Goal: Communication & Community: Answer question/provide support

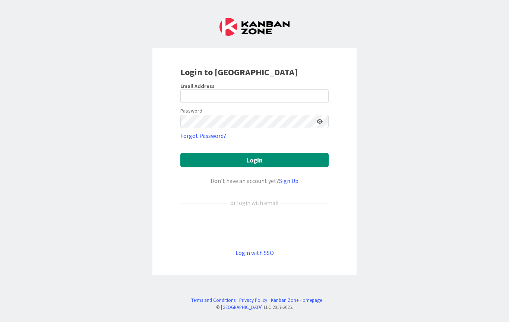
click at [247, 228] on div "Sign in with Google. Opens in new tab" at bounding box center [254, 227] width 148 height 16
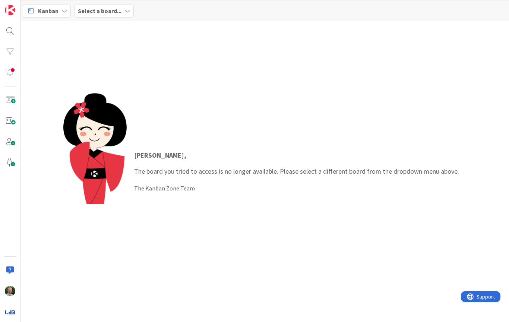
click at [127, 11] on icon at bounding box center [127, 11] width 6 height 6
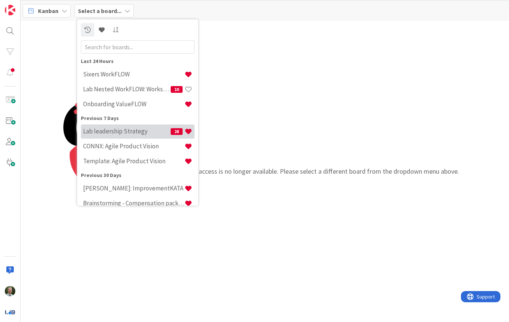
click at [107, 130] on h4 "Lab leadership Strategy" at bounding box center [127, 130] width 88 height 7
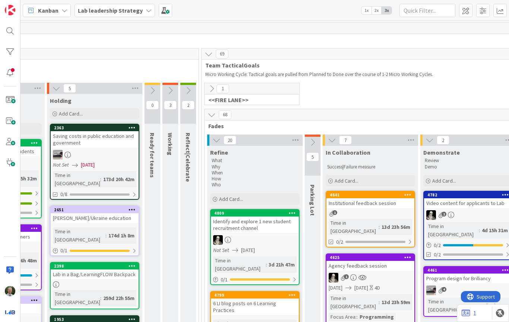
scroll to position [0, 725]
click at [211, 87] on icon at bounding box center [211, 89] width 8 height 8
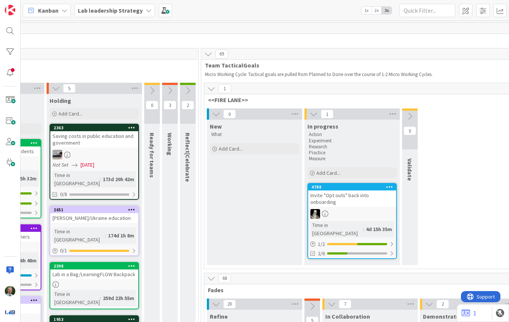
click at [210, 89] on icon at bounding box center [211, 89] width 8 height 8
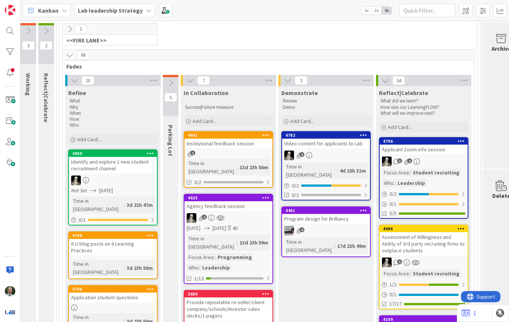
scroll to position [65, 861]
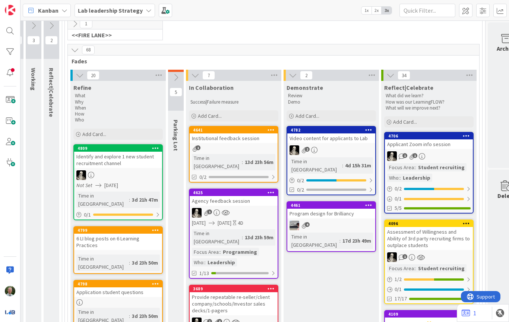
click at [335, 142] on div "Video content for applicants to Lab" at bounding box center [331, 138] width 88 height 10
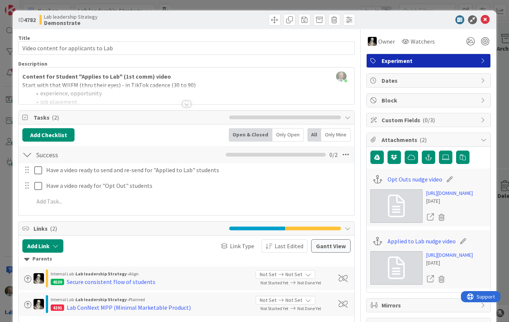
click at [188, 107] on div at bounding box center [187, 104] width 8 height 6
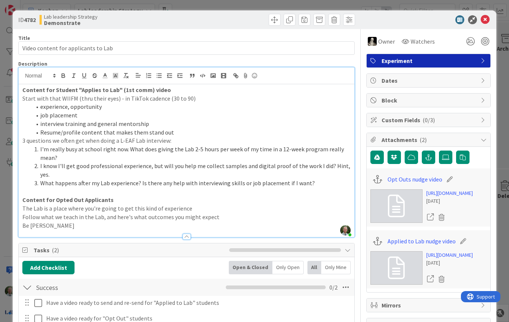
click at [484, 17] on icon at bounding box center [484, 19] width 9 height 9
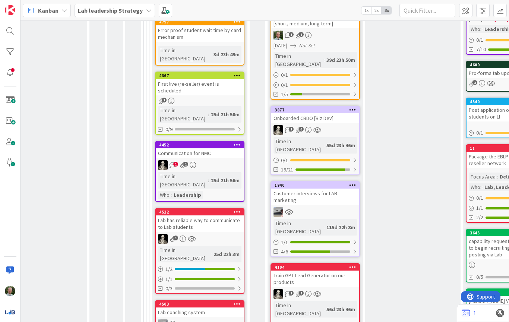
scroll to position [433, 780]
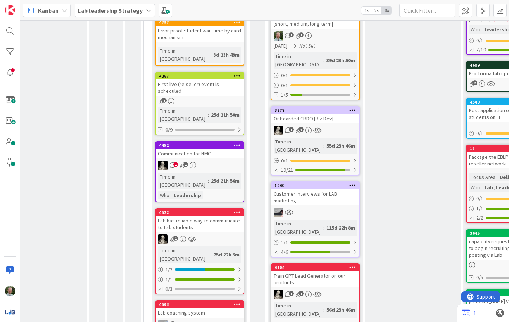
click at [320, 127] on icon at bounding box center [317, 130] width 8 height 6
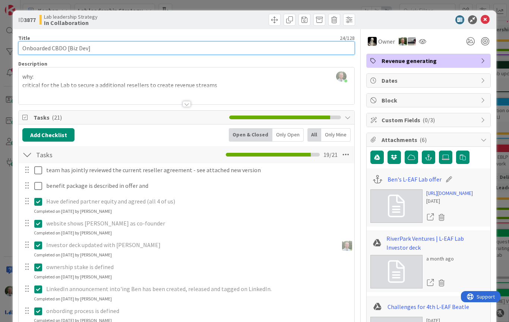
click at [128, 47] on input "Onboarded CBDO [Biz Dev]" at bounding box center [186, 47] width 336 height 13
type input "Onboarded CBDO [Biz Dev]BEN"
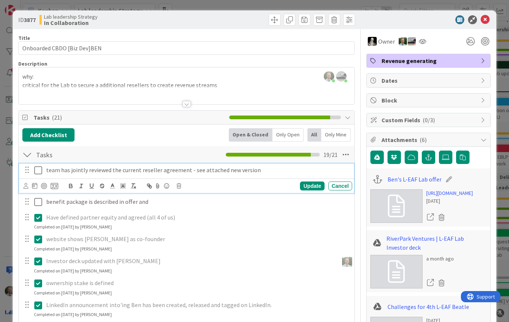
click at [37, 166] on icon at bounding box center [38, 170] width 8 height 9
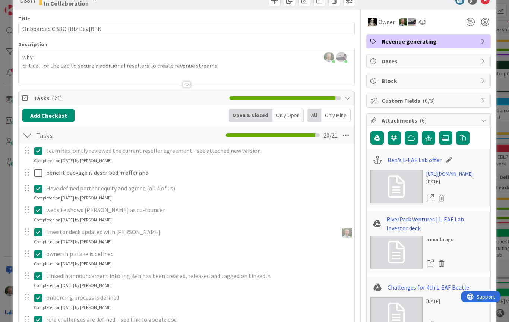
scroll to position [20, 0]
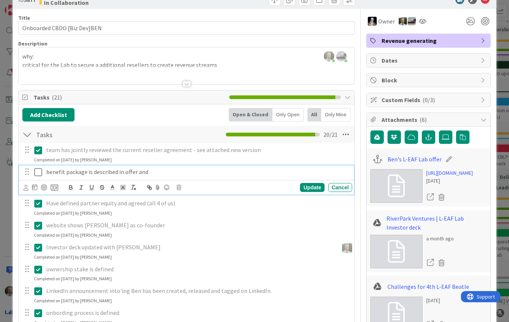
click at [101, 171] on p "benefit package is described in offer and" at bounding box center [197, 172] width 303 height 9
click at [161, 176] on div "benefit package is described in offer and" at bounding box center [197, 171] width 309 height 13
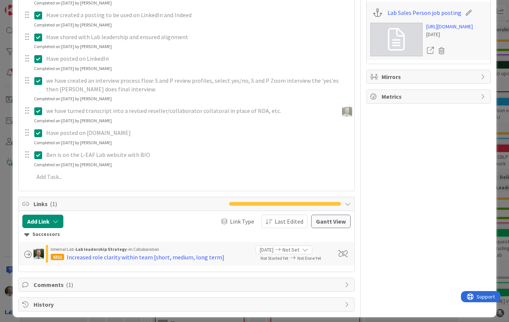
scroll to position [479, 0]
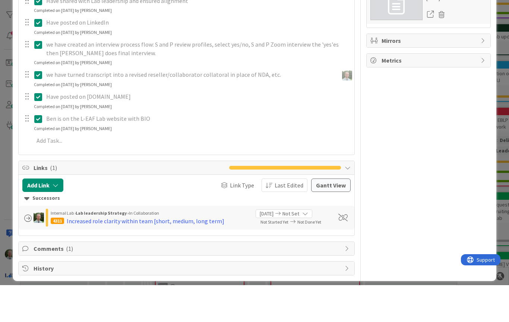
click at [344, 279] on div "Comments ( 1 )" at bounding box center [187, 285] width 336 height 13
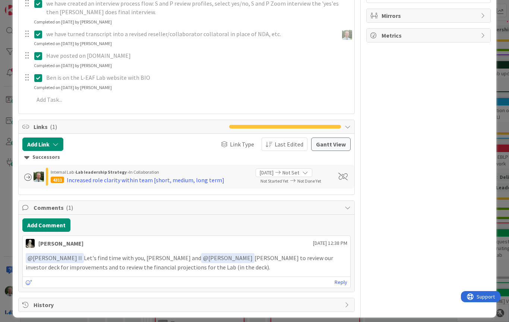
scroll to position [540, 0]
click at [342, 278] on link "Reply" at bounding box center [340, 282] width 13 height 9
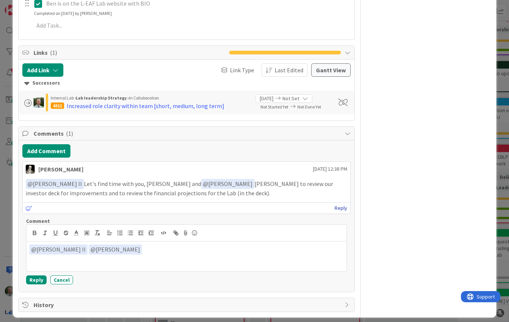
scroll to position [614, 0]
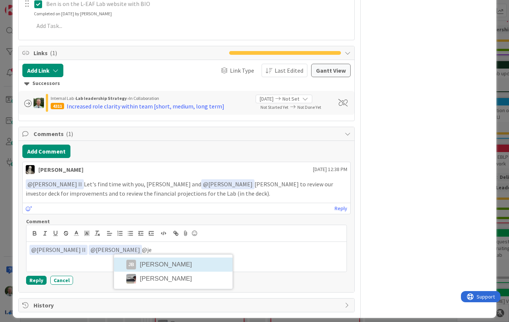
click at [166, 257] on li "[PERSON_NAME]" at bounding box center [173, 264] width 118 height 14
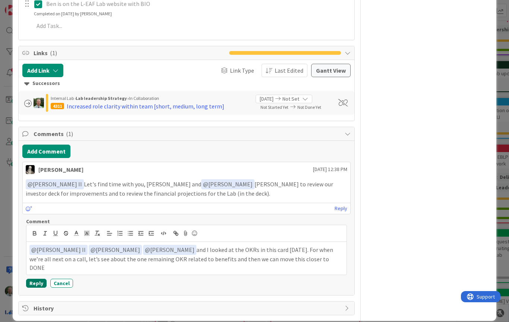
click at [37, 279] on button "Reply" at bounding box center [36, 283] width 20 height 9
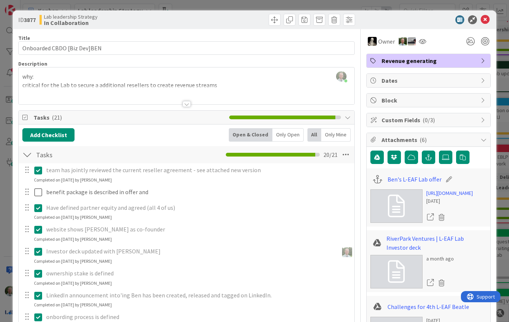
scroll to position [0, 0]
click at [484, 21] on icon at bounding box center [484, 19] width 9 height 9
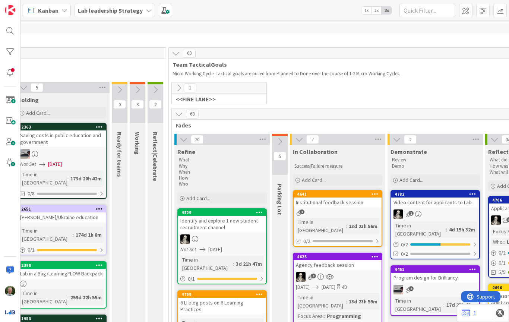
scroll to position [21, 755]
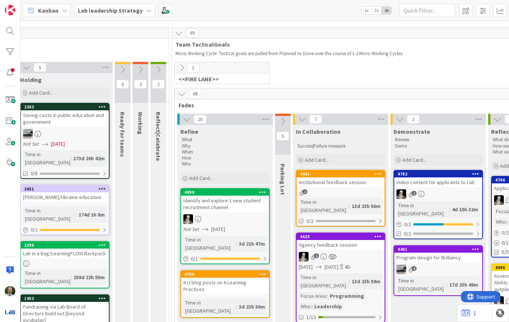
click at [299, 122] on icon at bounding box center [302, 119] width 8 height 8
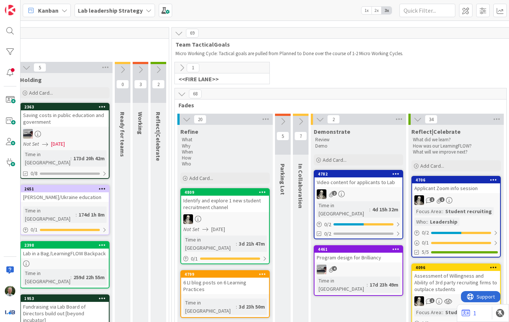
click at [319, 120] on icon at bounding box center [320, 119] width 8 height 8
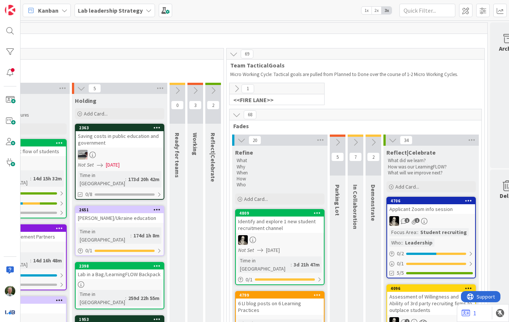
scroll to position [-1, 699]
click at [124, 17] on div "Lab leadership Strategy" at bounding box center [114, 10] width 80 height 13
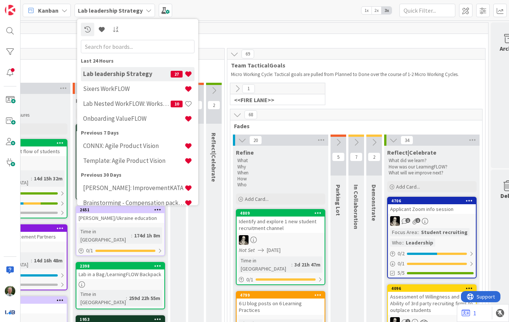
scroll to position [0, 699]
click at [128, 192] on div "[PERSON_NAME]: ImprovementKATA" at bounding box center [138, 188] width 114 height 14
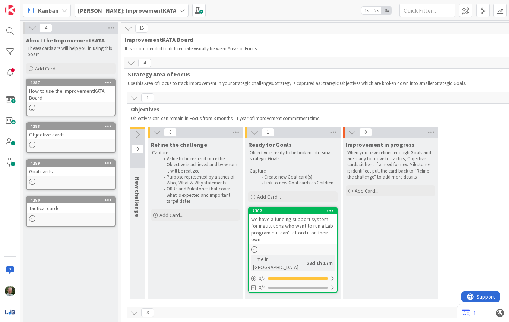
click at [307, 250] on div at bounding box center [293, 249] width 88 height 6
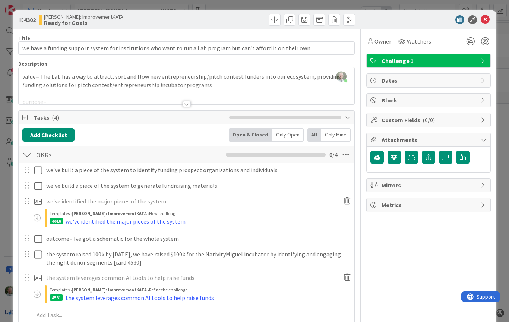
click at [188, 104] on div at bounding box center [187, 104] width 8 height 6
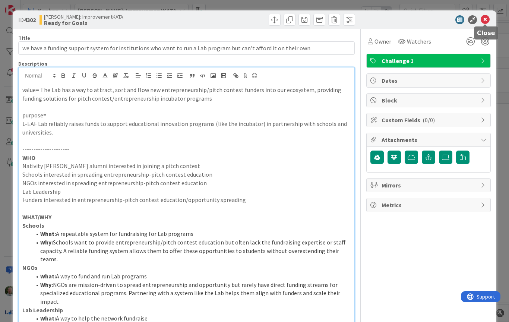
click at [483, 17] on icon at bounding box center [484, 19] width 9 height 9
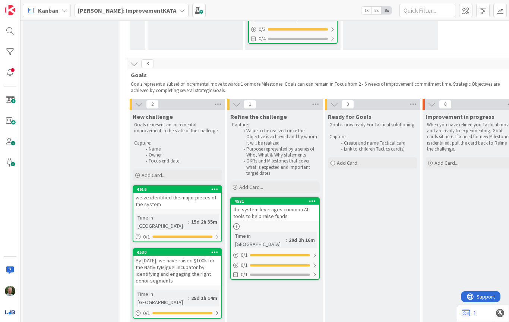
scroll to position [250, 0]
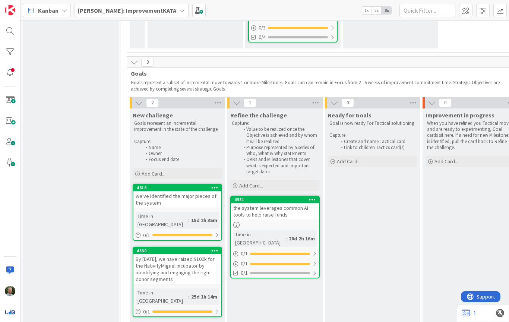
click at [277, 197] on div "4581" at bounding box center [276, 199] width 85 height 5
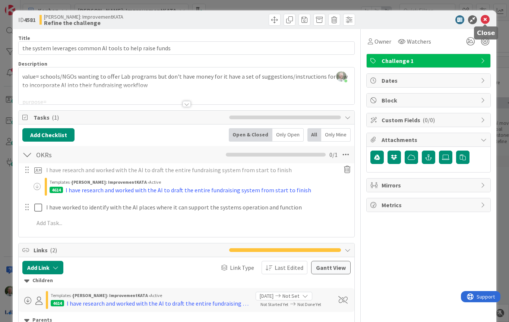
click at [488, 21] on icon at bounding box center [484, 19] width 9 height 9
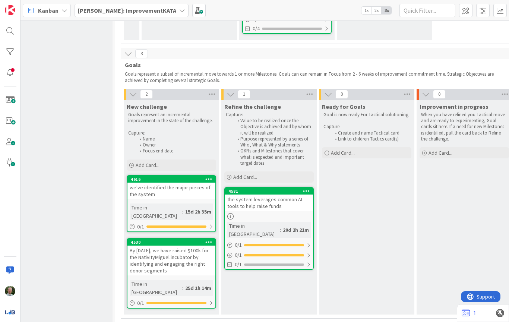
scroll to position [260, 5]
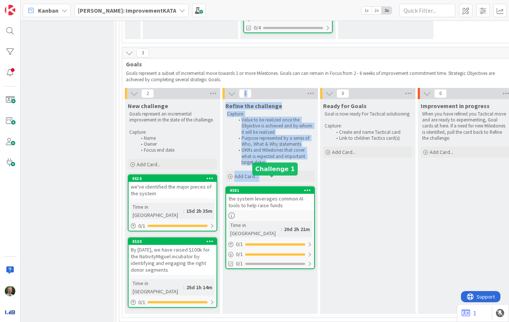
click at [268, 188] on div "4581" at bounding box center [271, 190] width 85 height 5
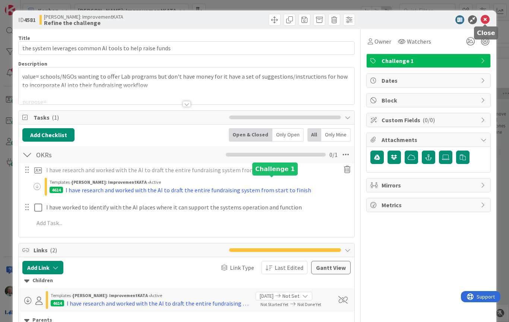
click at [483, 20] on icon at bounding box center [484, 19] width 9 height 9
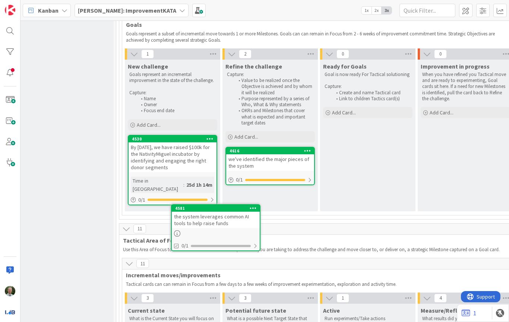
scroll to position [304, 5]
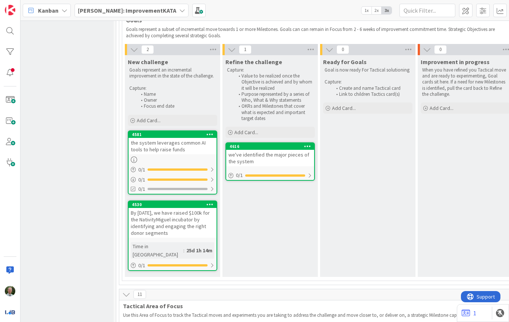
click at [280, 153] on div "we've identified the major pieces of the system" at bounding box center [270, 158] width 88 height 16
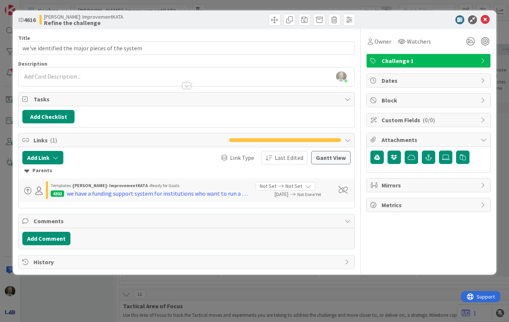
click at [187, 88] on div at bounding box center [187, 86] width 8 height 6
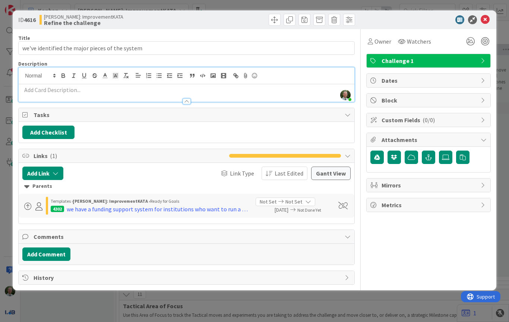
click at [191, 100] on div at bounding box center [187, 98] width 336 height 8
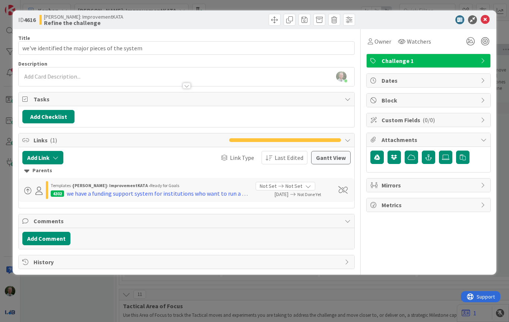
click at [51, 73] on p at bounding box center [186, 76] width 328 height 9
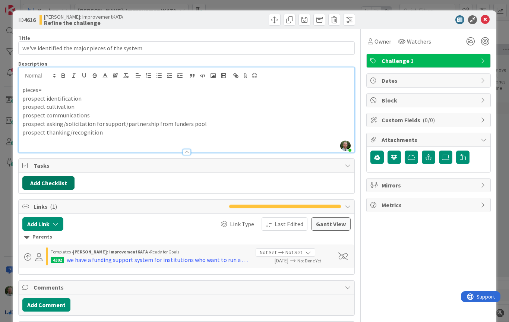
click at [51, 181] on button "Add Checklist" at bounding box center [48, 182] width 52 height 13
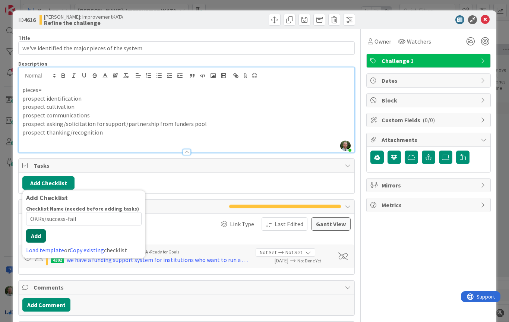
type input "OKRs/success-fail"
click at [39, 241] on div "Checklist Name (needed before adding tasks) 17 / 64 OKRs/success-fail Add Load …" at bounding box center [83, 229] width 115 height 49
click at [35, 231] on button "Add" at bounding box center [36, 235] width 20 height 13
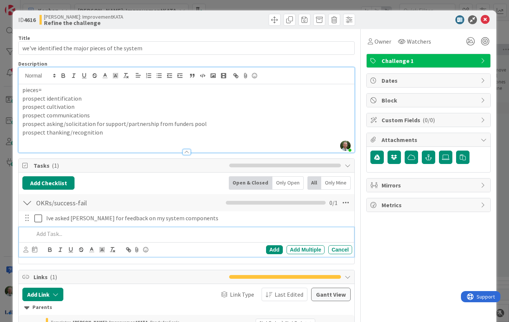
click at [112, 132] on p "prospect thanking/recognition" at bounding box center [186, 132] width 328 height 9
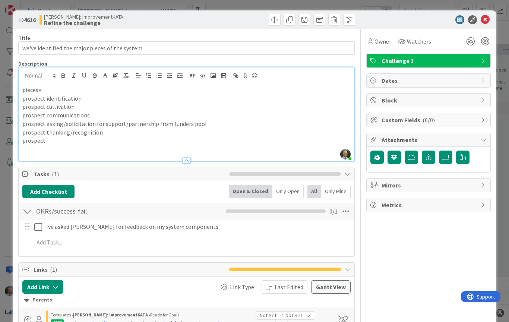
click at [207, 124] on p "prospect asking/solicitation for support/partnership from funders pool" at bounding box center [186, 124] width 328 height 9
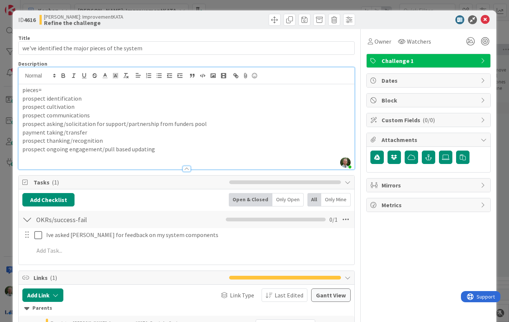
click at [157, 148] on p "prospect ongoing engagement/pull based updating" at bounding box center [186, 149] width 328 height 9
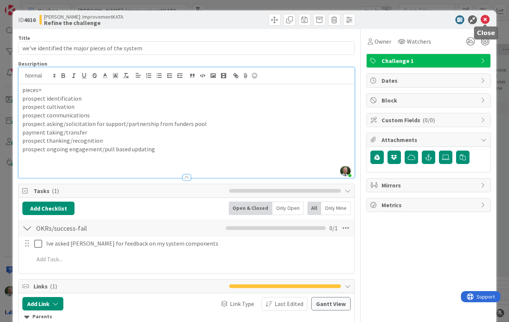
click at [484, 20] on icon at bounding box center [484, 19] width 9 height 9
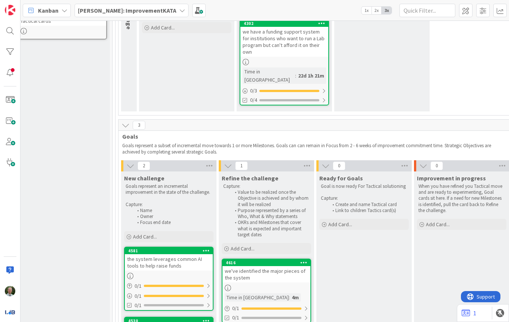
click at [302, 48] on div "we have a funding support system for institutions who want to run a Lab program…" at bounding box center [284, 42] width 88 height 30
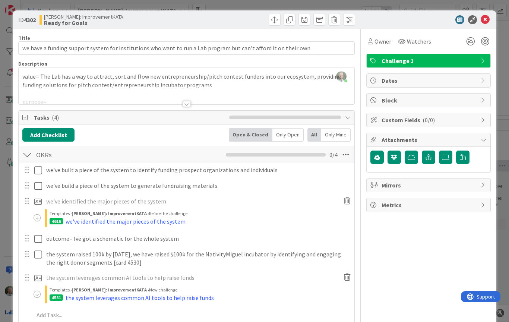
click at [187, 104] on div at bounding box center [187, 104] width 8 height 6
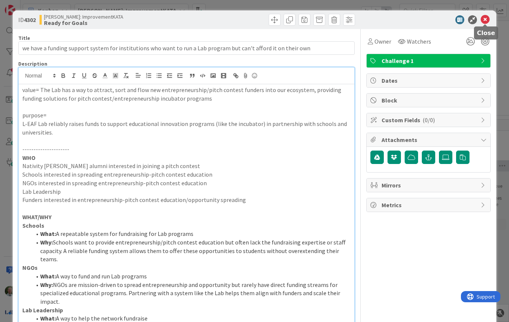
click at [485, 20] on icon at bounding box center [484, 19] width 9 height 9
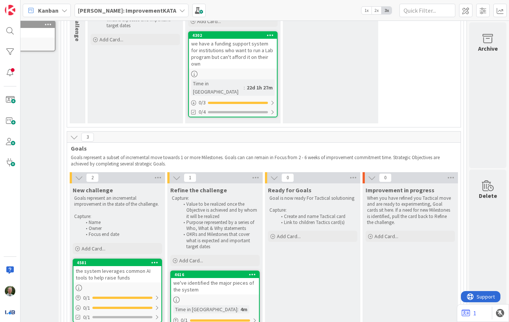
scroll to position [175, 60]
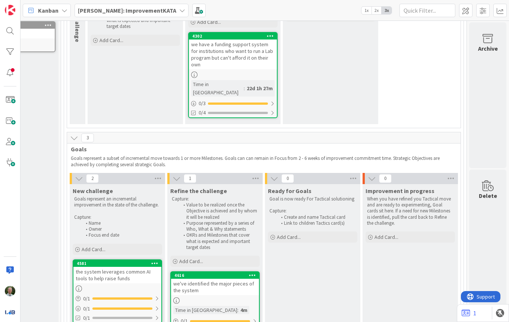
click at [225, 67] on div "we have a funding support system for institutions who want to run a Lab program…" at bounding box center [233, 54] width 88 height 30
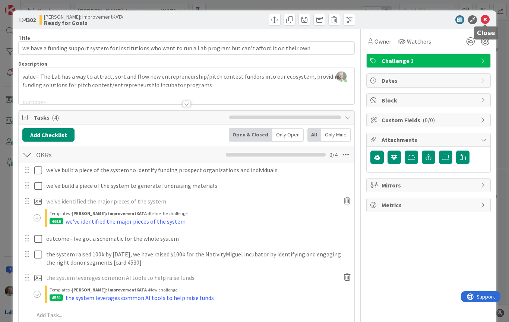
click at [484, 18] on icon at bounding box center [484, 19] width 9 height 9
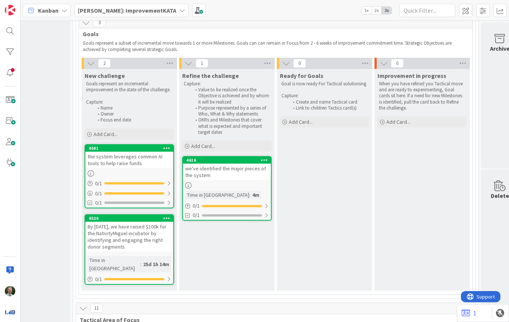
scroll to position [289, 48]
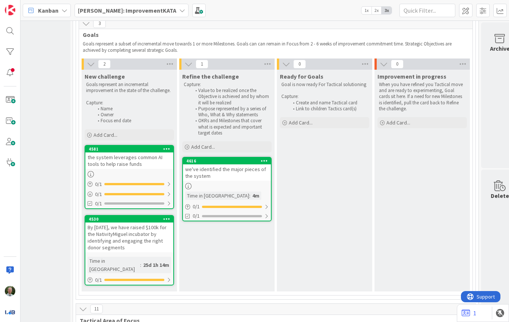
click at [223, 164] on div "we've identified the major pieces of the system" at bounding box center [227, 172] width 88 height 16
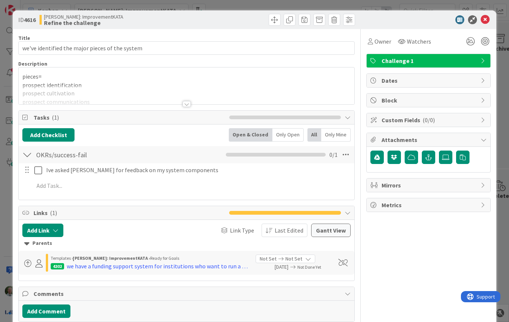
click at [186, 105] on div at bounding box center [187, 104] width 8 height 6
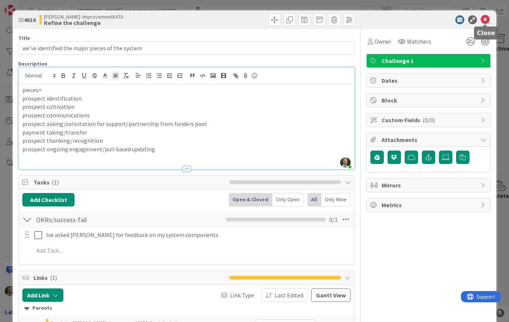
click at [484, 22] on icon at bounding box center [484, 19] width 9 height 9
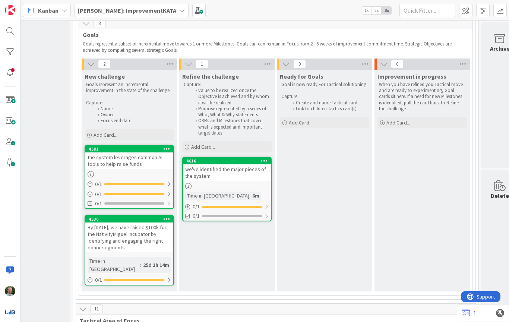
drag, startPoint x: 225, startPoint y: 124, endPoint x: 201, endPoint y: 94, distance: 38.2
click at [201, 94] on ol "Value to be realized once the Objective is achieved and by whom it will be real…" at bounding box center [227, 112] width 86 height 48
click at [198, 88] on li "Value to be realized once the Objective is achieved and by whom it will be real…" at bounding box center [230, 97] width 79 height 18
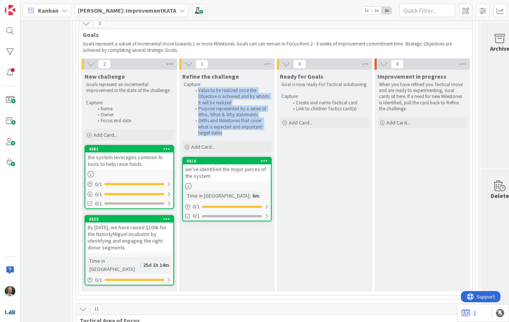
drag, startPoint x: 198, startPoint y: 81, endPoint x: 225, endPoint y: 124, distance: 51.0
click at [225, 124] on ol "Value to be realized once the Objective is achieved and by whom it will be real…" at bounding box center [227, 112] width 86 height 48
copy ol "Value to be realized once the Objective is achieved and by whom it will be real…"
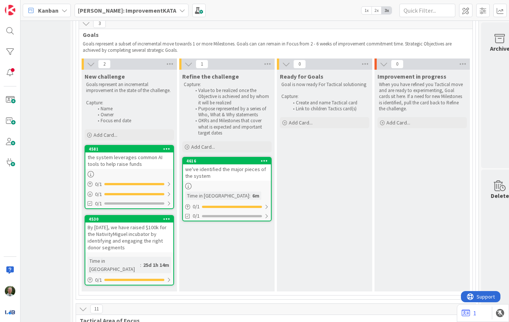
click at [226, 170] on div "we've identified the major pieces of the system" at bounding box center [227, 172] width 88 height 16
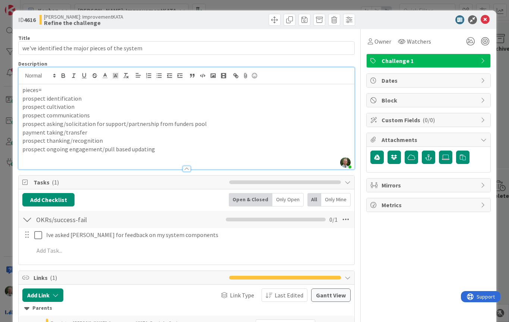
click at [22, 75] on div "[PERSON_NAME] just joined pieces= prospect identification prospect cultivation …" at bounding box center [187, 118] width 336 height 102
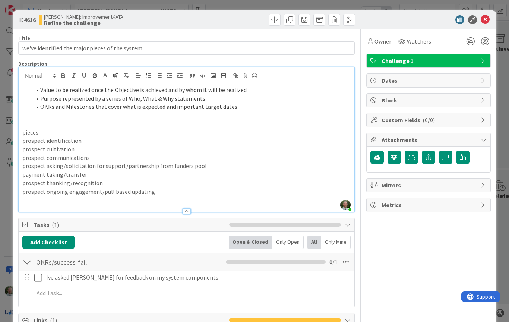
click at [267, 112] on p at bounding box center [186, 115] width 328 height 9
click at [247, 89] on li "Value to be realized once the Objective is achieved and by whom it will be real…" at bounding box center [190, 90] width 319 height 9
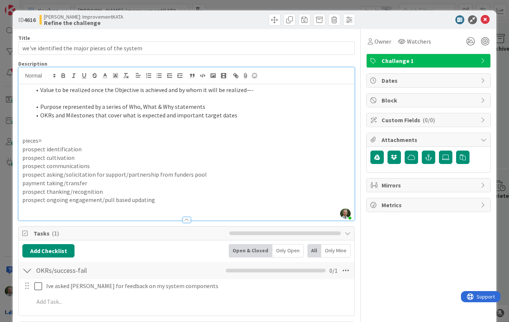
click at [210, 106] on li "Purpose represented by a series of Who, What & Why statements" at bounding box center [190, 106] width 319 height 9
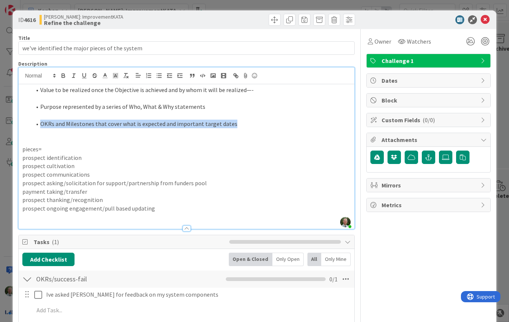
drag, startPoint x: 235, startPoint y: 122, endPoint x: 1, endPoint y: 124, distance: 233.9
click at [1, 124] on div "ID 4616 [PERSON_NAME]: ImprovementKATA Refine the challenge Title 47 / 128 we'v…" at bounding box center [254, 161] width 509 height 322
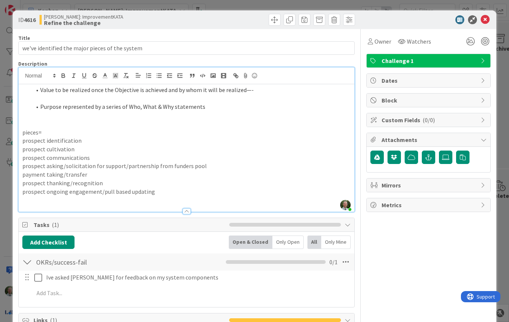
click at [39, 121] on p at bounding box center [186, 124] width 328 height 9
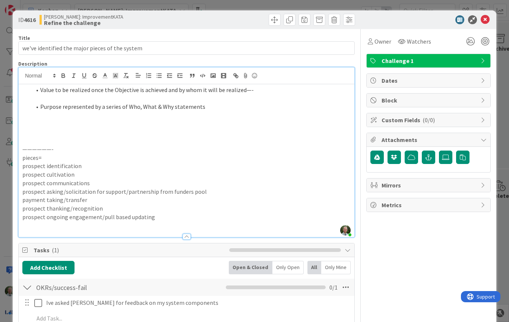
click at [261, 88] on li "Value to be realized once the Objective is achieved and by whom it will be real…" at bounding box center [190, 90] width 319 height 9
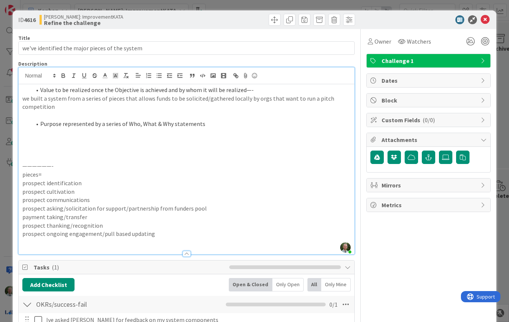
click at [131, 131] on p at bounding box center [186, 132] width 328 height 9
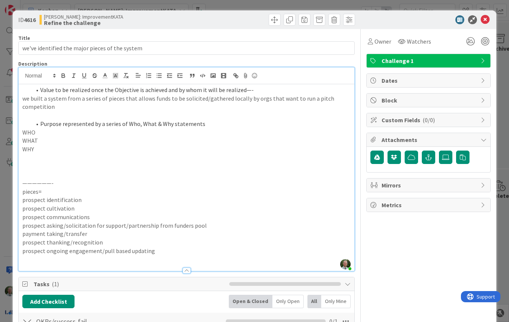
click at [22, 131] on p "WHO" at bounding box center [186, 132] width 328 height 9
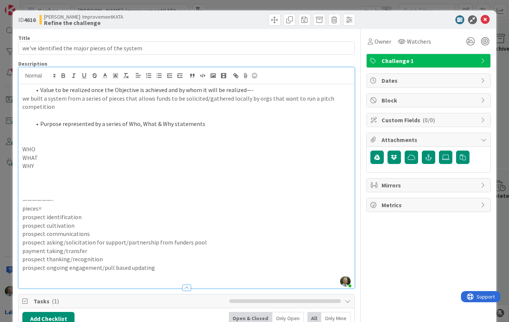
click at [42, 98] on p "we built a system from a series of pieces that allows funds to be solicited/gat…" at bounding box center [186, 102] width 328 height 17
click at [164, 99] on p "we described a fundraising system from a series of pieces that allows funds to …" at bounding box center [186, 102] width 328 height 17
click at [193, 98] on p "we described a fundraising system from component level that allows funds to be …" at bounding box center [186, 102] width 328 height 17
click at [298, 99] on p "we described a fundraising system from component level that allowed funds to be…" at bounding box center [186, 102] width 328 height 17
click at [315, 98] on p "we described a fundraising system from component level that allowed funds to be…" at bounding box center [186, 102] width 328 height 17
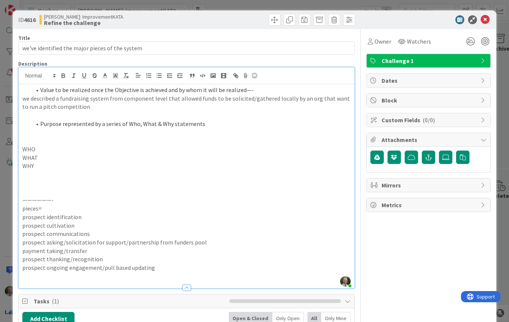
click at [338, 99] on p "we described a fundraising system from component level that allowed funds to be…" at bounding box center [186, 102] width 328 height 17
click at [92, 106] on p "we described a fundraising system from component level that allowed funds to be…" at bounding box center [186, 102] width 328 height 17
click at [37, 147] on p "WHO" at bounding box center [186, 149] width 328 height 9
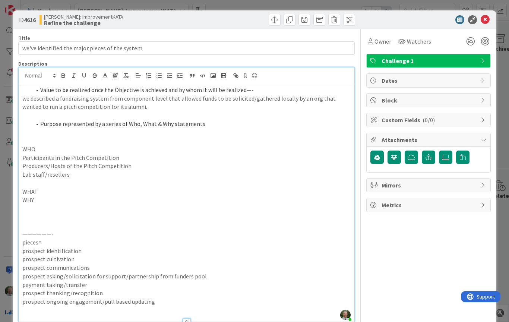
click at [46, 171] on p "Lab staff/resellers" at bounding box center [186, 174] width 328 height 9
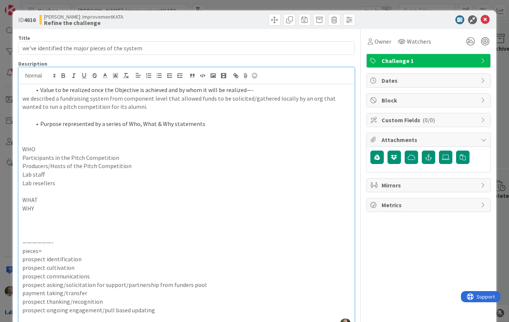
click at [60, 180] on p "Lab resellers" at bounding box center [186, 183] width 328 height 9
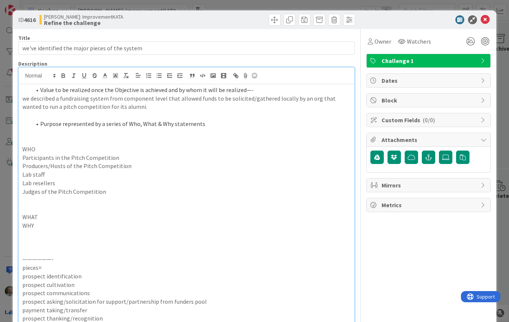
click at [52, 171] on p "Lab staff" at bounding box center [186, 174] width 328 height 9
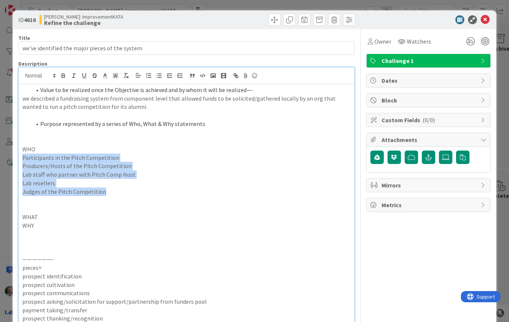
drag, startPoint x: 107, startPoint y: 188, endPoint x: 13, endPoint y: 153, distance: 99.9
click at [13, 153] on div "ID 4616 [PERSON_NAME]: ImprovementKATA Refine the challenge Title 47 / 128 we'v…" at bounding box center [254, 300] width 483 height 580
copy div "Participants in the Pitch Competition Producers/Hosts of the Pitch Competition …"
click at [40, 213] on p "WHAT" at bounding box center [186, 217] width 328 height 9
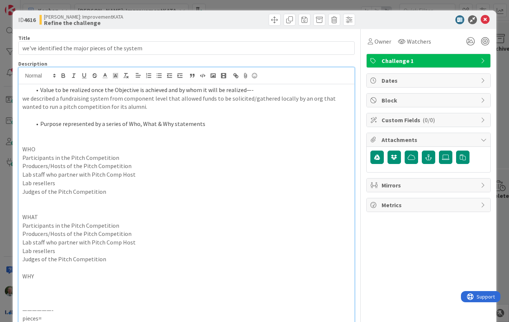
click at [38, 272] on p "WHY" at bounding box center [186, 276] width 328 height 9
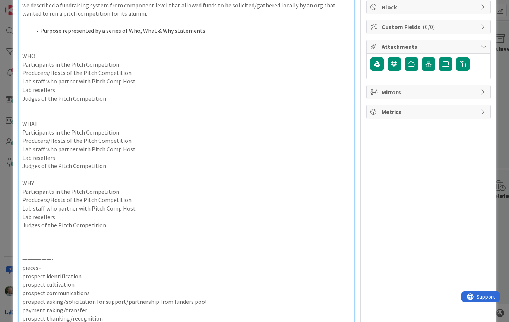
scroll to position [93, 0]
click at [26, 111] on p at bounding box center [186, 115] width 328 height 9
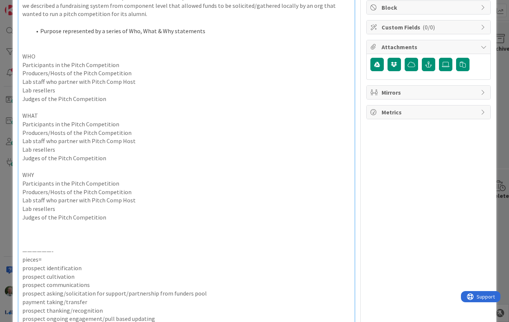
click at [131, 120] on p "Participants in the Pitch Competition" at bounding box center [186, 124] width 328 height 9
click at [133, 128] on p "Producers/Hosts of the Pitch Competition" at bounding box center [186, 132] width 328 height 9
click at [139, 138] on p "Lab staff who partner with Pitch Comp Host" at bounding box center [186, 141] width 328 height 9
click at [86, 145] on p "Lab resellers" at bounding box center [186, 149] width 328 height 9
click at [105, 154] on p "Judges of the Pitch Competition" at bounding box center [186, 158] width 328 height 9
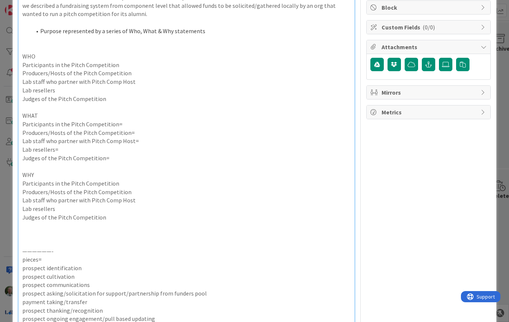
click at [133, 120] on p "Participants in the Pitch Competition=" at bounding box center [186, 124] width 328 height 9
click at [174, 128] on p "Producers/Hosts of the Pitch Competition=" at bounding box center [186, 132] width 328 height 9
click at [251, 120] on p "Participants in the Pitch Competition= an opportunity to show their best ideas …" at bounding box center [186, 124] width 328 height 9
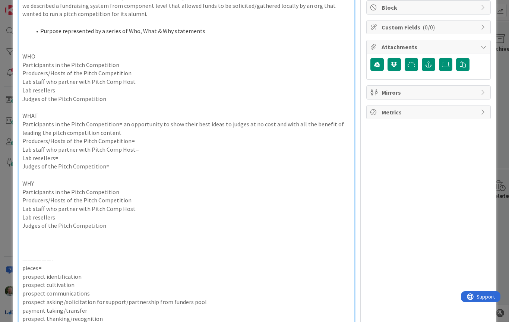
click at [155, 137] on p "Producers/Hosts of the Pitch Competition=" at bounding box center [186, 141] width 328 height 9
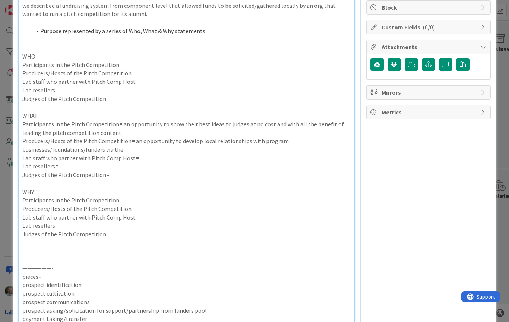
click at [279, 137] on p "Producers/Hosts of the Pitch Competition= an opportunity to develop local relat…" at bounding box center [186, 145] width 328 height 17
click at [130, 144] on p "Producers/Hosts of the Pitch Competition= an opportunity to develop local relat…" at bounding box center [186, 145] width 328 height 17
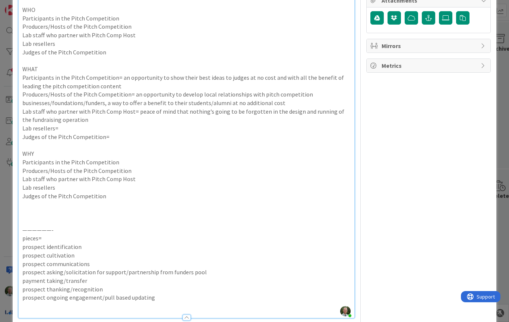
scroll to position [140, 0]
click at [86, 123] on p "Lab resellers=" at bounding box center [186, 127] width 328 height 9
click at [141, 166] on p "Producers/Hosts of the Pitch Competition" at bounding box center [186, 170] width 328 height 9
click at [87, 110] on p "Lab staff who partner with Pitch Comp Host= peace of mind that nothing’s going …" at bounding box center [186, 115] width 328 height 17
click at [71, 123] on p "Lab resellers=" at bounding box center [186, 127] width 328 height 9
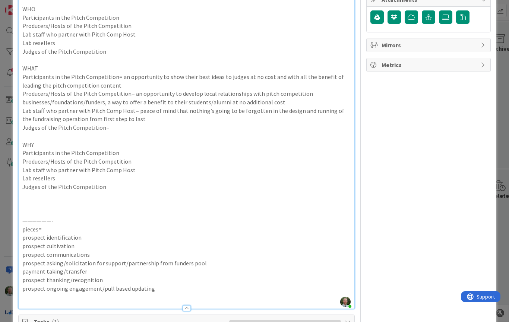
click at [54, 40] on p "Lab resellers" at bounding box center [186, 43] width 328 height 9
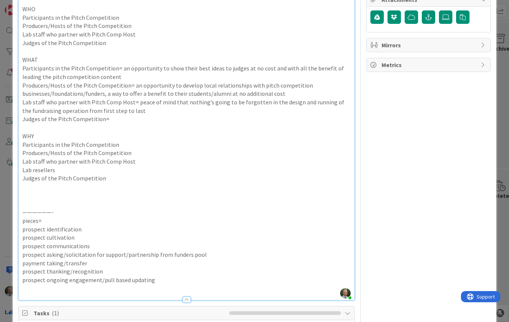
click at [54, 166] on p "Lab resellers" at bounding box center [186, 170] width 328 height 9
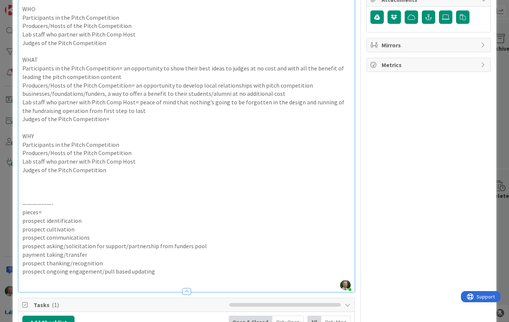
click at [121, 115] on p "Judges of the Pitch Competition=" at bounding box center [186, 119] width 328 height 9
click at [108, 40] on p "Judges of the Pitch Competition" at bounding box center [186, 43] width 328 height 9
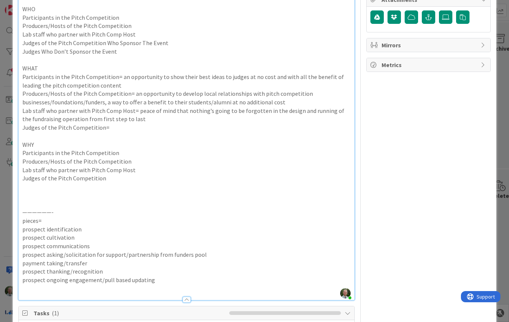
click at [116, 40] on p "Judges of the Pitch Competition Who Sponsor The Event" at bounding box center [186, 43] width 328 height 9
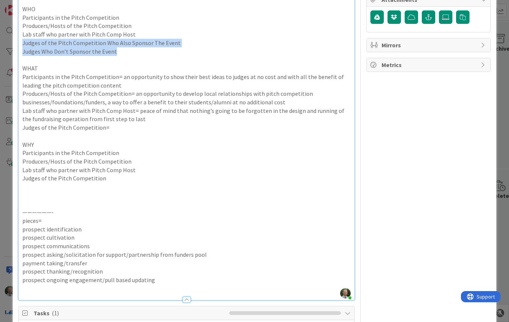
drag, startPoint x: 23, startPoint y: 39, endPoint x: 125, endPoint y: 50, distance: 102.9
click at [125, 50] on div "Value to be realized once the Objective is achieved and by whom it will be real…" at bounding box center [187, 122] width 336 height 356
copy div "Judges of the Pitch Competition Who Also Sponsor The Event Judges Who Don’t Spo…"
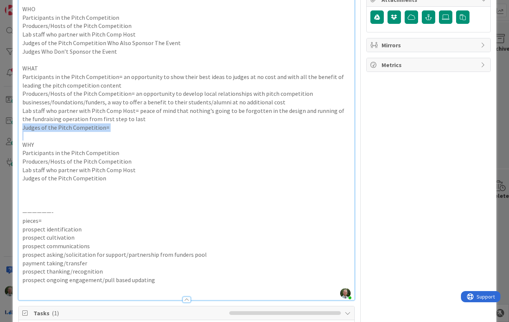
drag, startPoint x: 22, startPoint y: 121, endPoint x: 129, endPoint y: 130, distance: 107.2
click at [129, 130] on div "Value to be realized once the Objective is achieved and by whom it will be real…" at bounding box center [187, 122] width 336 height 356
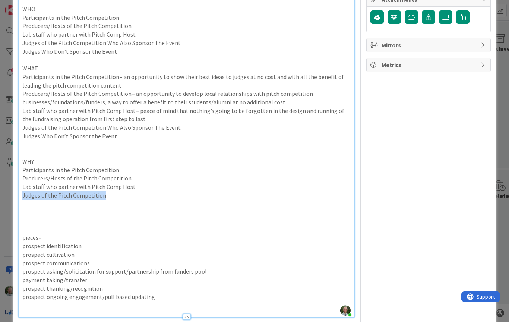
drag, startPoint x: 104, startPoint y: 187, endPoint x: 12, endPoint y: 185, distance: 92.4
click at [12, 185] on div "ID 4616 [PERSON_NAME]: ImprovementKATA Refine the challenge Title 47 / 128 we'v…" at bounding box center [254, 161] width 509 height 322
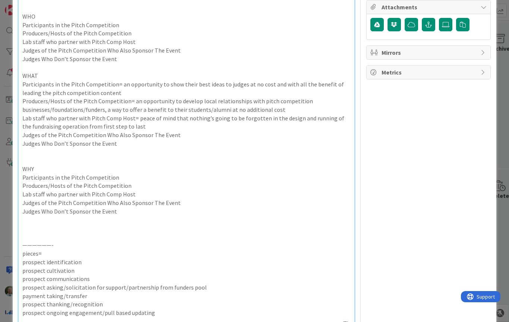
scroll to position [131, 0]
click at [183, 132] on p "Judges of the Pitch Competition Who Also Sponsor The Event" at bounding box center [186, 136] width 328 height 9
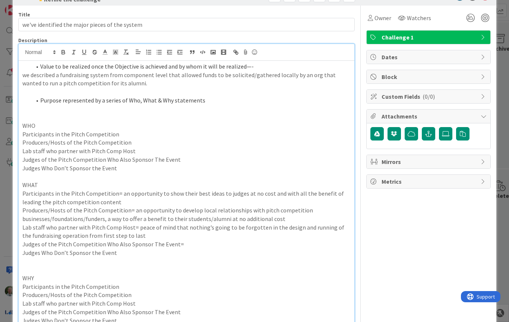
scroll to position [22, 0]
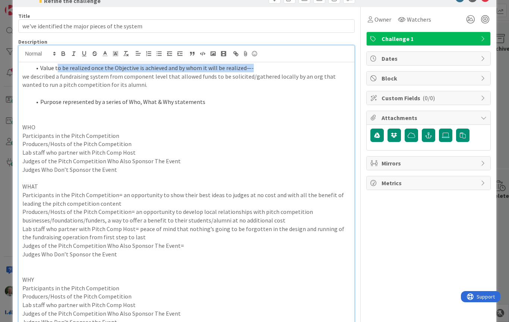
drag, startPoint x: 253, startPoint y: 67, endPoint x: 58, endPoint y: 70, distance: 195.2
click at [58, 70] on li "Value to be realized once the Objective is achieved and by whom it will be real…" at bounding box center [190, 68] width 319 height 9
click at [74, 94] on p at bounding box center [186, 93] width 328 height 9
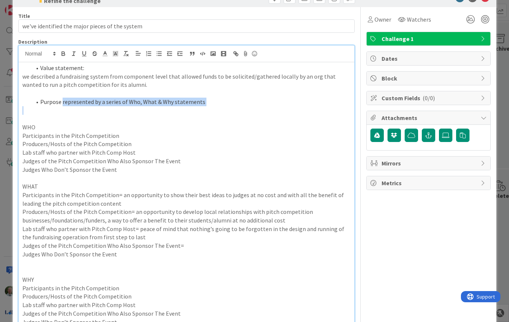
drag, startPoint x: 63, startPoint y: 100, endPoint x: 232, endPoint y: 105, distance: 169.5
click at [232, 105] on div "Value statement: we described a fundraising system from component level that al…" at bounding box center [187, 252] width 336 height 381
click at [127, 100] on li "Purpose represented by a series of Who, What & Why statements" at bounding box center [190, 102] width 319 height 9
drag, startPoint x: 61, startPoint y: 100, endPoint x: 169, endPoint y: 101, distance: 107.6
click at [169, 101] on li "Purpose represented by a series of Who, What & Why statements" at bounding box center [190, 102] width 319 height 9
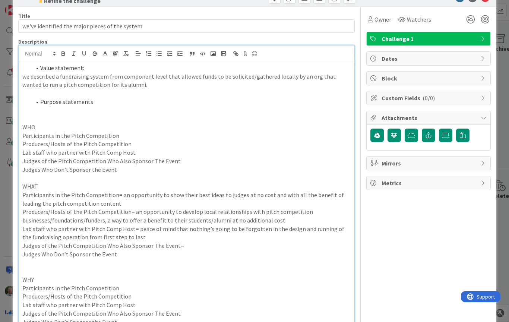
click at [46, 118] on p at bounding box center [186, 118] width 328 height 9
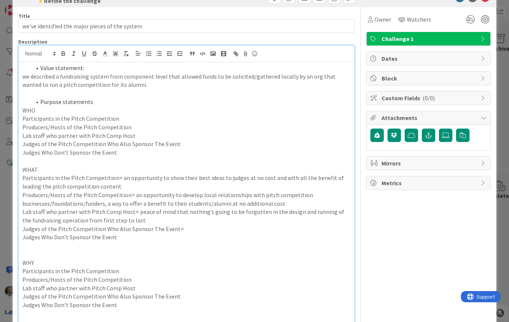
click at [61, 92] on p at bounding box center [186, 93] width 328 height 9
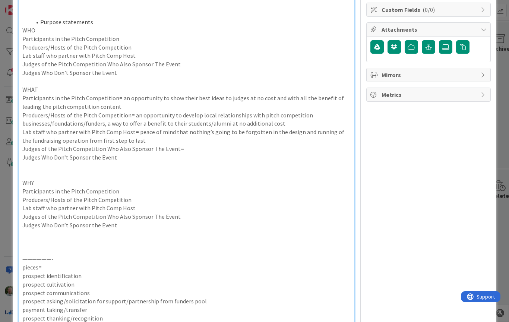
scroll to position [111, 0]
click at [188, 144] on p "Judges of the Pitch Competition Who Also Sponsor The Event=" at bounding box center [186, 148] width 328 height 9
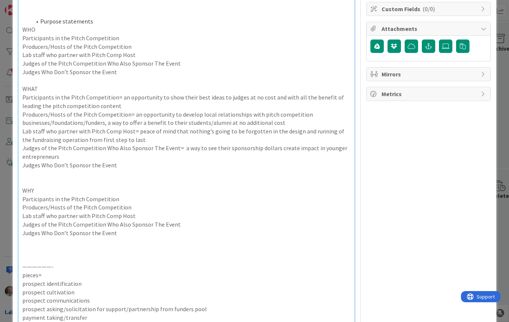
click at [129, 161] on p "Judges Who Don’t Sponsor the Event" at bounding box center [186, 165] width 328 height 9
click at [183, 161] on p "Judges Who Don’t Sponsor the Event= an easy way to be involved in the host orga…" at bounding box center [186, 165] width 328 height 9
drag, startPoint x: 185, startPoint y: 175, endPoint x: 327, endPoint y: 159, distance: 143.2
click at [0, 0] on html "[PERSON_NAME]: ImprovementKATA 1x 2x 3x 4 About the ImprovementKATA Theses card…" at bounding box center [254, 161] width 509 height 322
click at [327, 161] on p "Judges Who Don’t Sponsor the Event= an easy way to be involved with and add val…" at bounding box center [186, 165] width 328 height 9
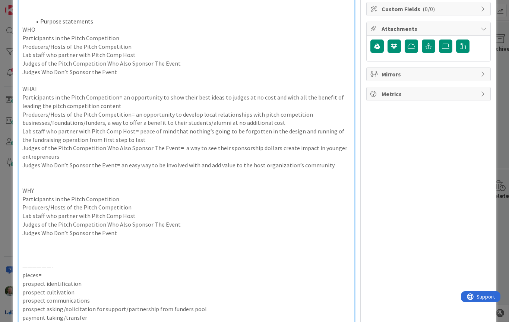
click at [333, 161] on p "Judges Who Don’t Sponsor the Event= an easy way to be involved with and add val…" at bounding box center [186, 165] width 328 height 9
click at [76, 169] on p at bounding box center [186, 173] width 328 height 9
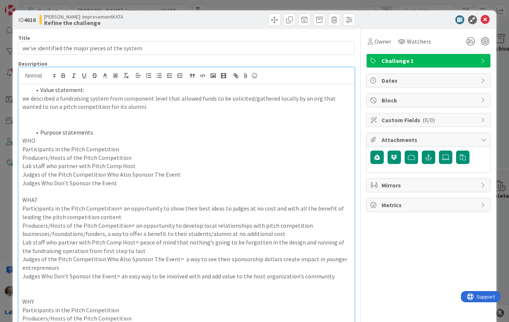
scroll to position [0, 0]
click at [485, 19] on icon at bounding box center [484, 19] width 9 height 9
